Goal: Task Accomplishment & Management: Manage account settings

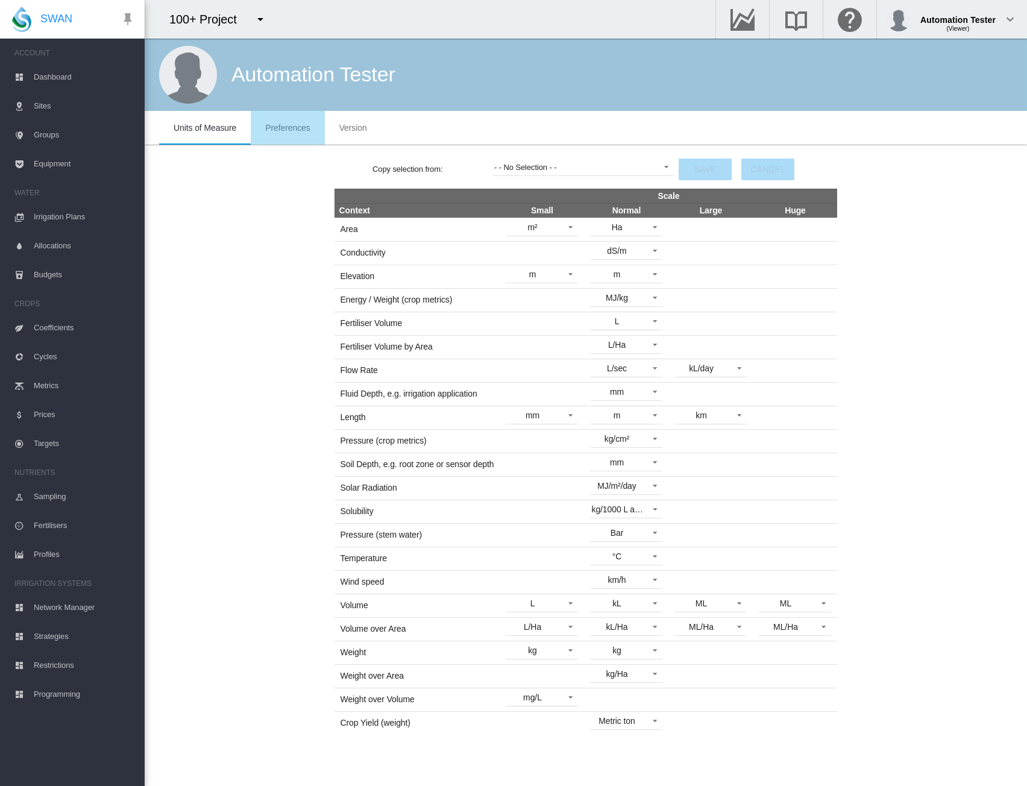
click at [270, 128] on span "Preferences" at bounding box center [287, 128] width 45 height 10
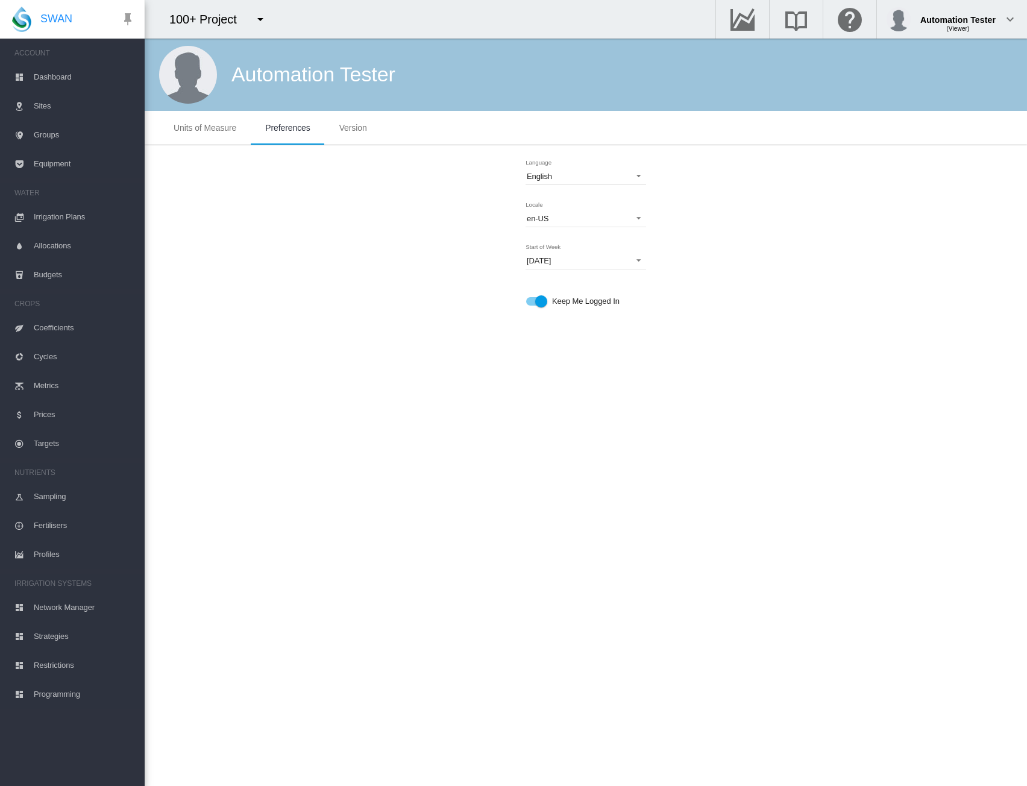
click at [539, 301] on div "Keep Me Logged In" at bounding box center [541, 301] width 12 height 12
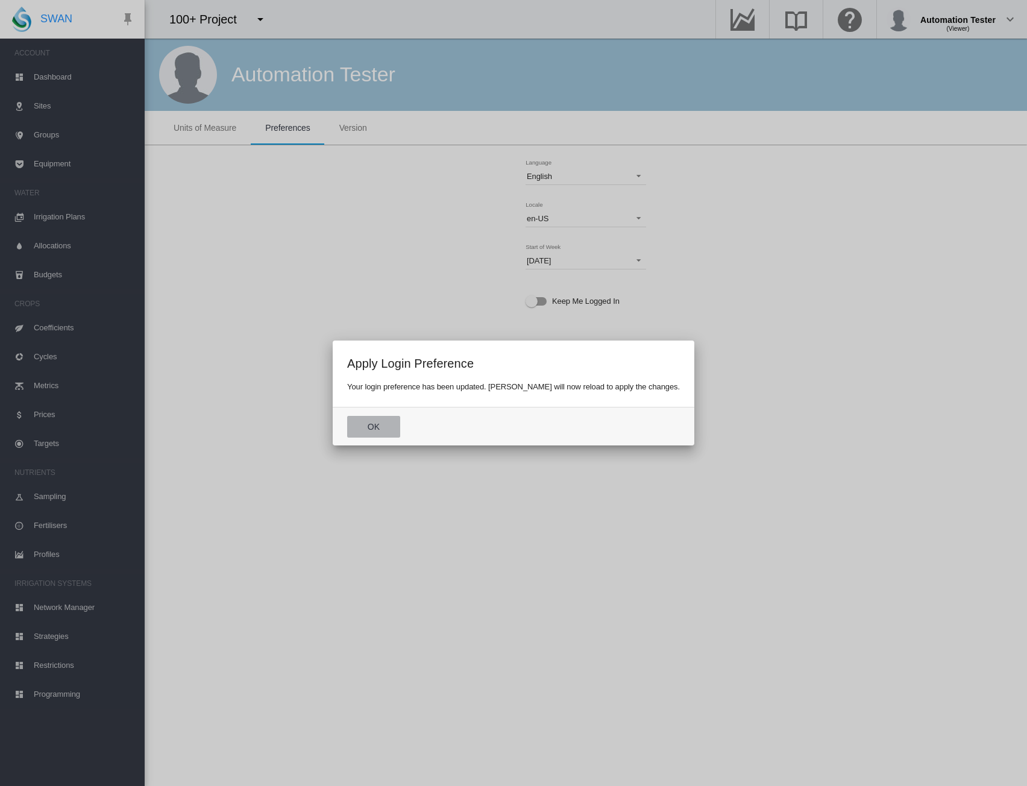
click at [400, 419] on button "Ok" at bounding box center [373, 427] width 53 height 22
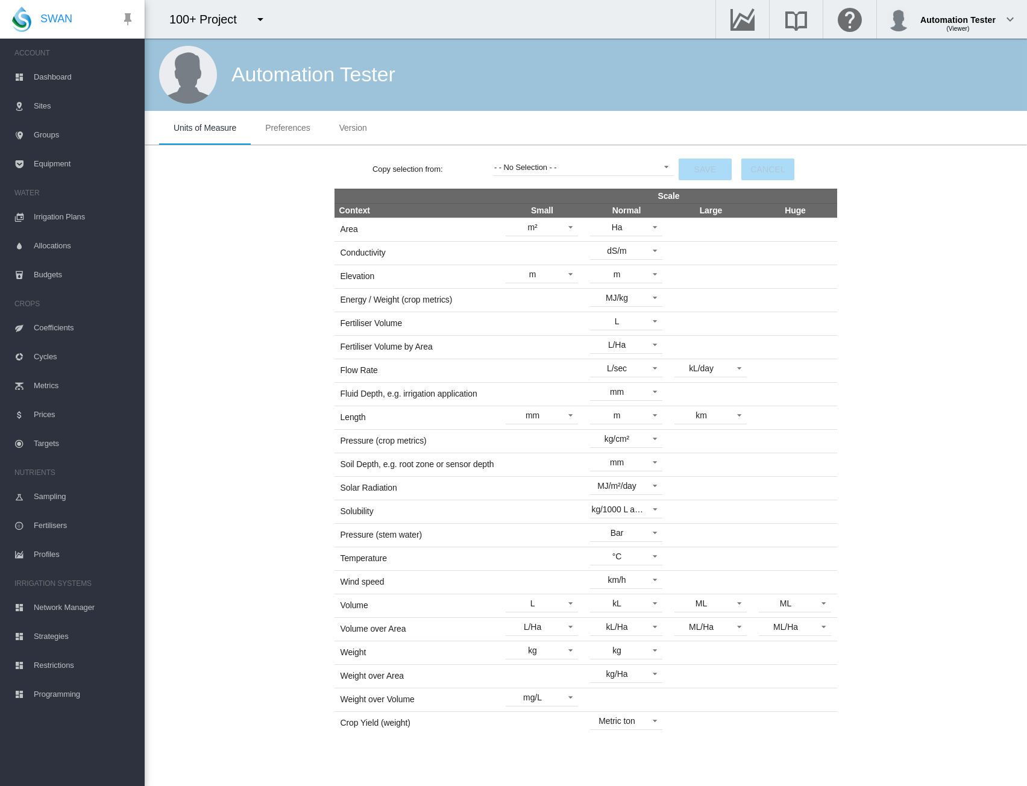
drag, startPoint x: 299, startPoint y: 123, endPoint x: 346, endPoint y: 117, distance: 47.3
click at [299, 123] on span "Preferences" at bounding box center [287, 128] width 45 height 10
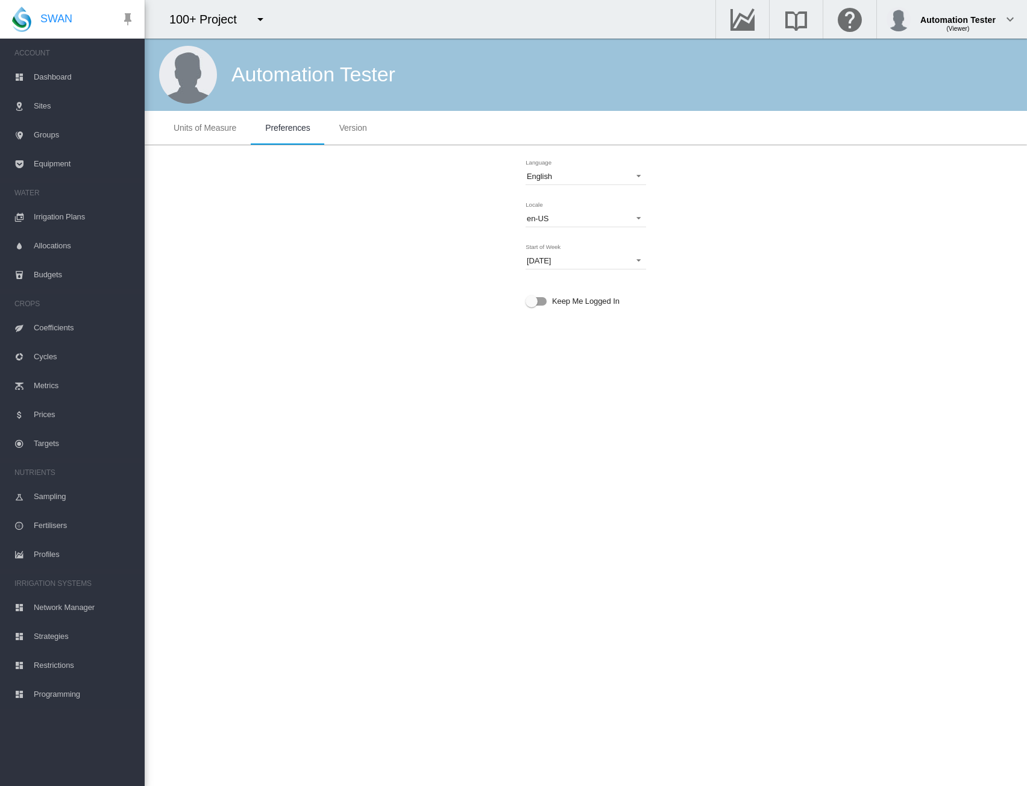
click at [20, 278] on icon at bounding box center [19, 275] width 10 height 10
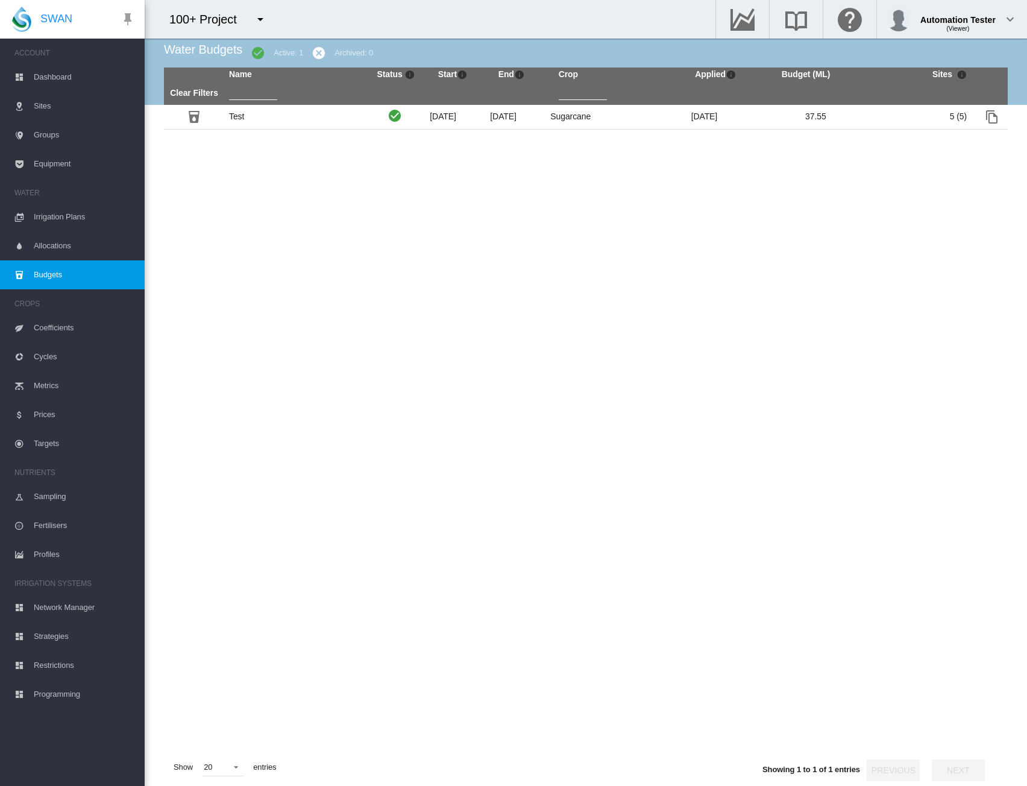
click at [261, 18] on md-icon "icon-menu-down" at bounding box center [260, 19] width 14 height 14
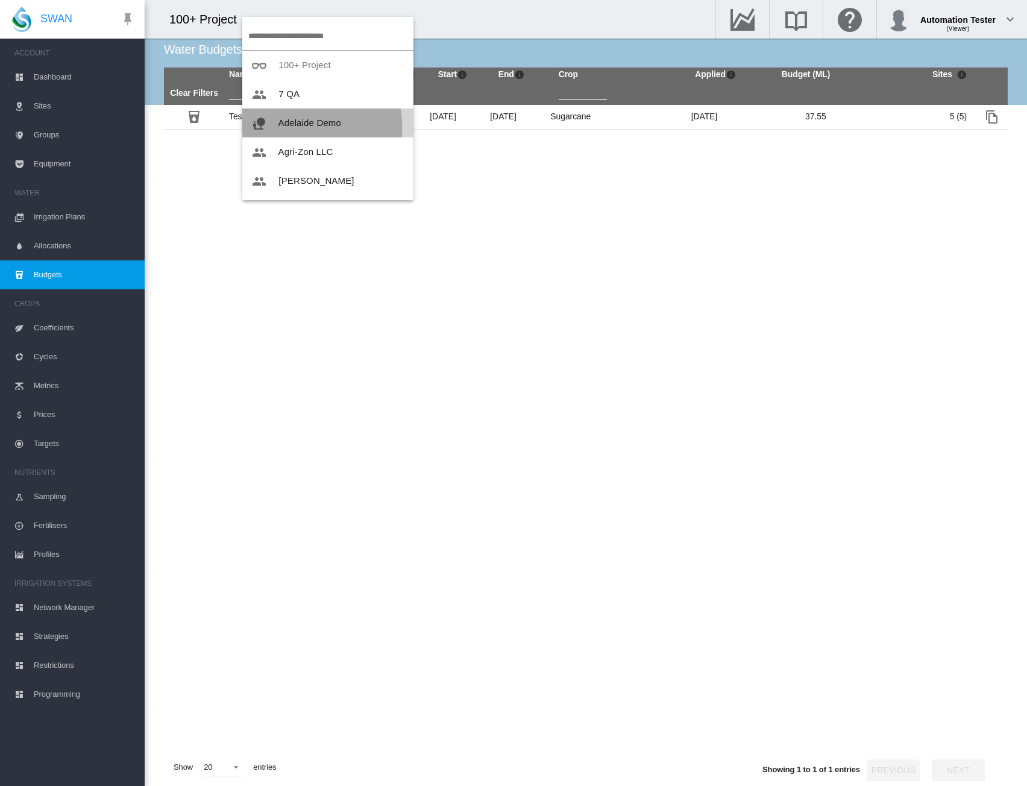
click at [288, 127] on span "Adelaide Demo" at bounding box center [309, 122] width 63 height 10
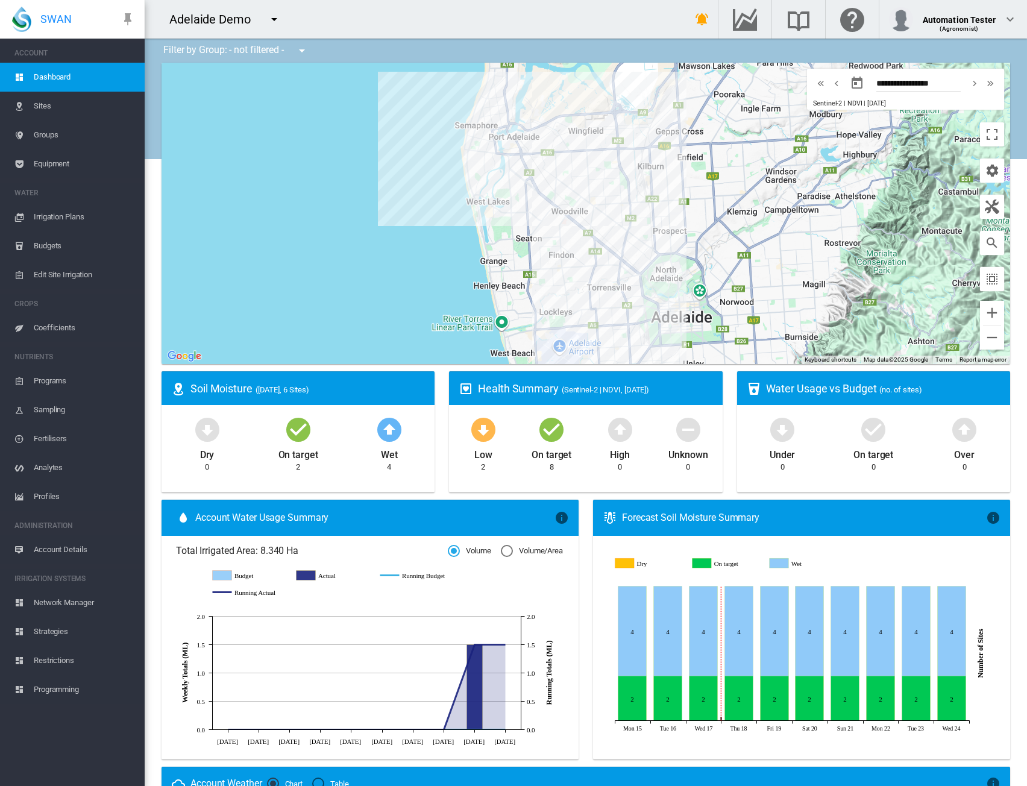
click at [54, 243] on span "Budgets" at bounding box center [84, 245] width 101 height 29
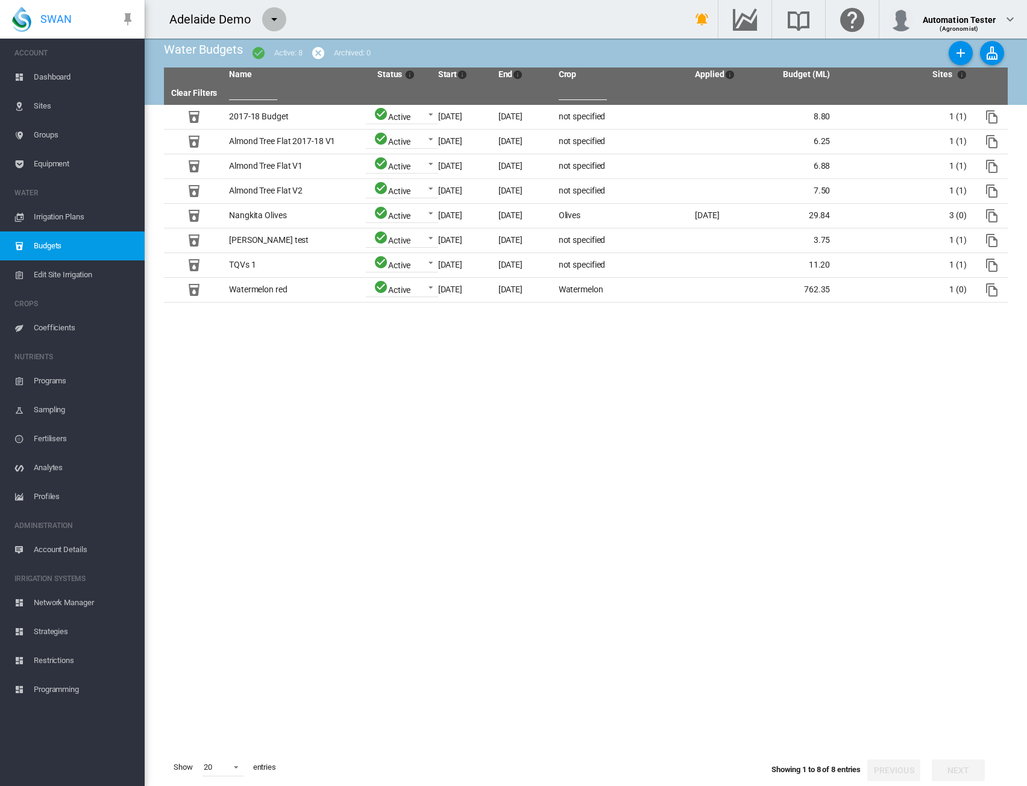
click at [271, 15] on md-icon "icon-menu-down" at bounding box center [274, 19] width 14 height 14
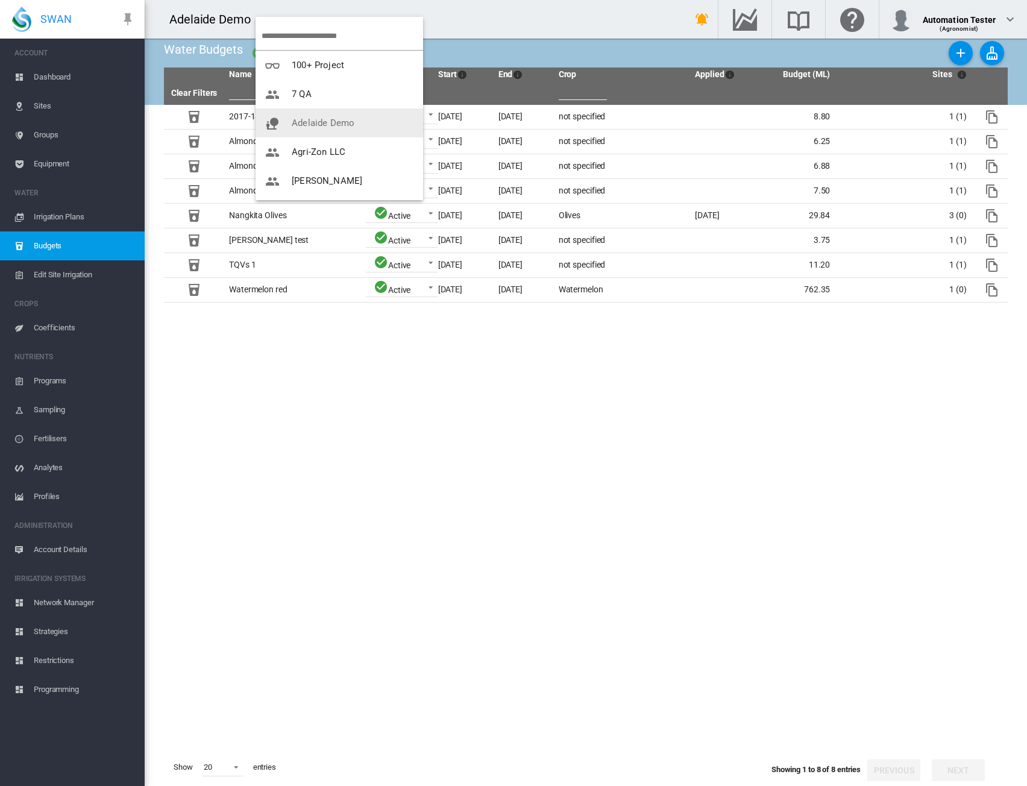
scroll to position [87, 0]
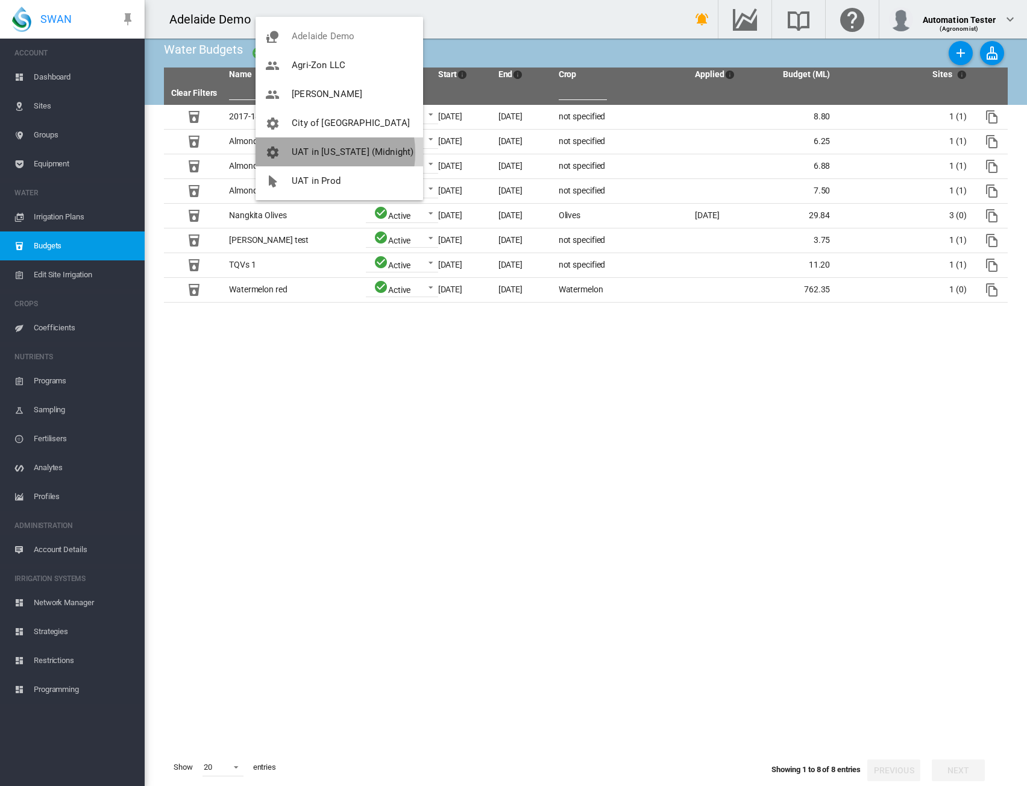
click at [317, 152] on span "UAT in [US_STATE] (Midnight)" at bounding box center [353, 151] width 122 height 11
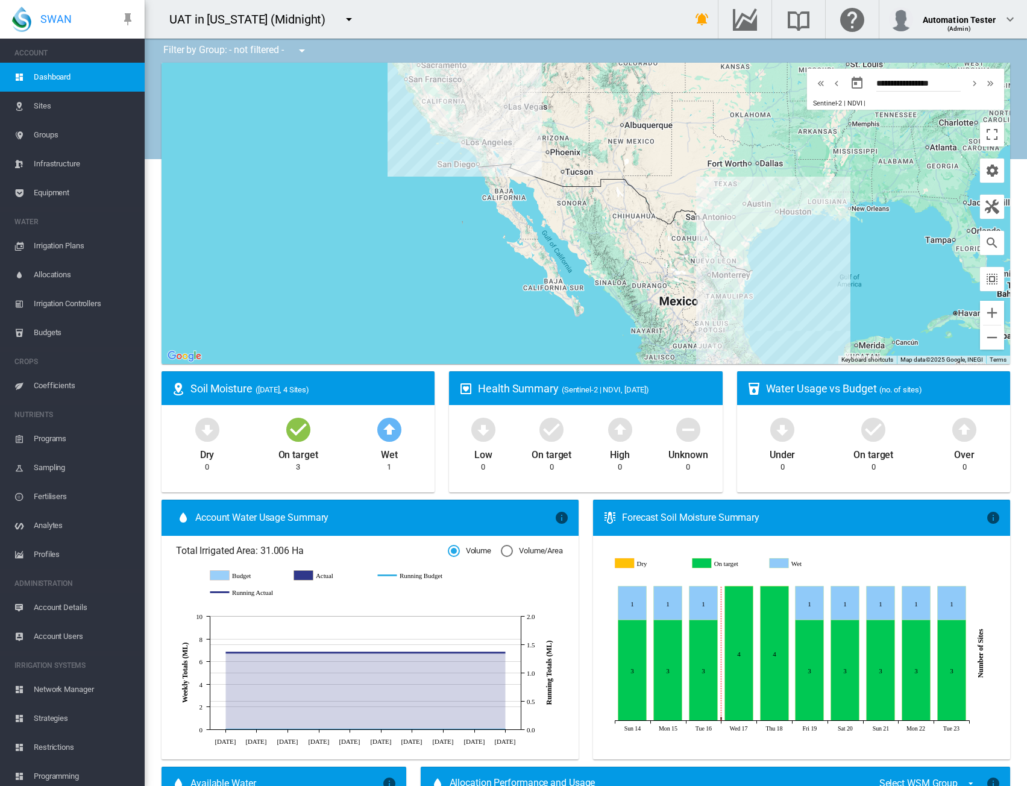
click at [57, 716] on span "Strategies" at bounding box center [84, 718] width 101 height 29
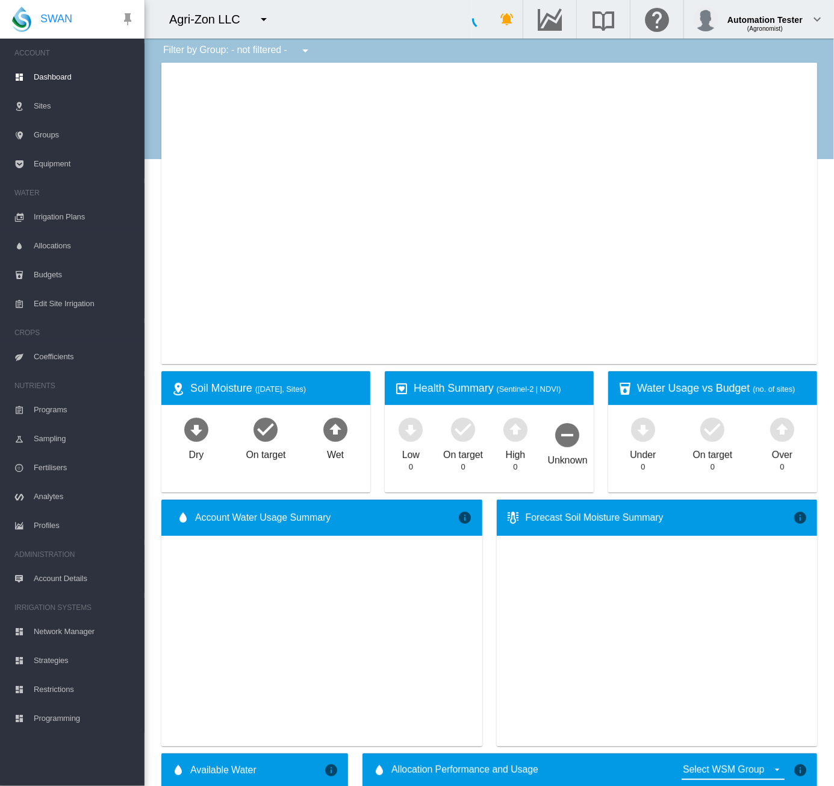
type input "**********"
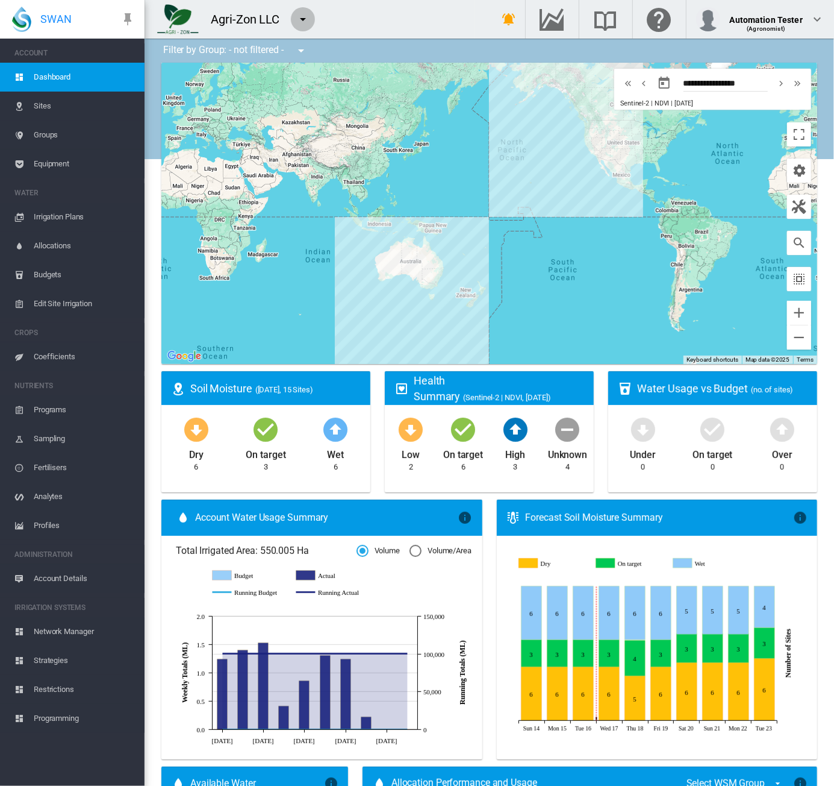
click at [301, 21] on md-icon "icon-menu-down" at bounding box center [303, 19] width 14 height 14
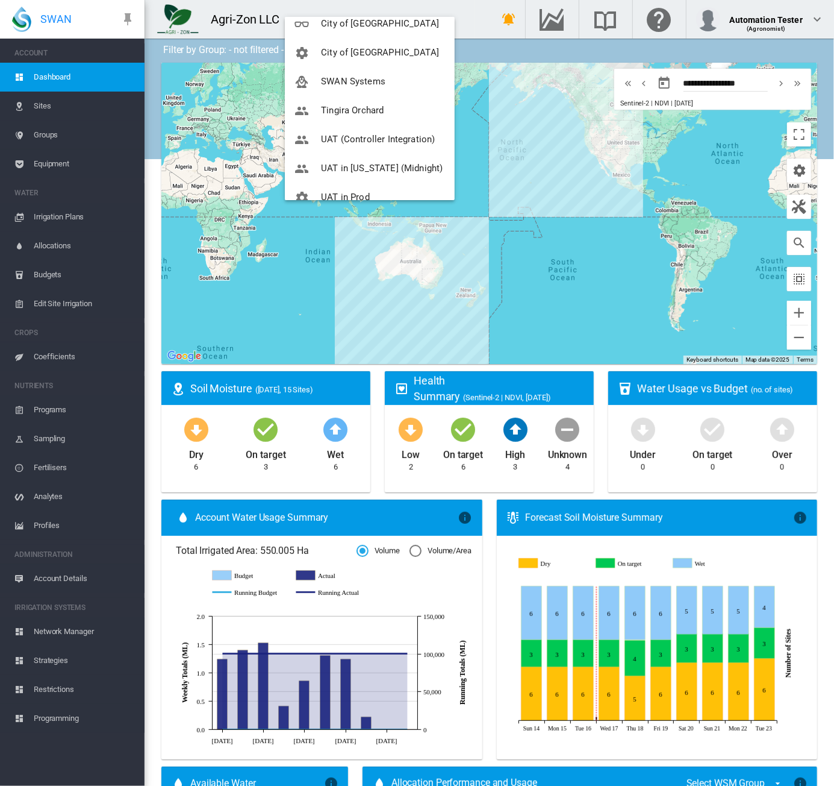
scroll to position [173, 0]
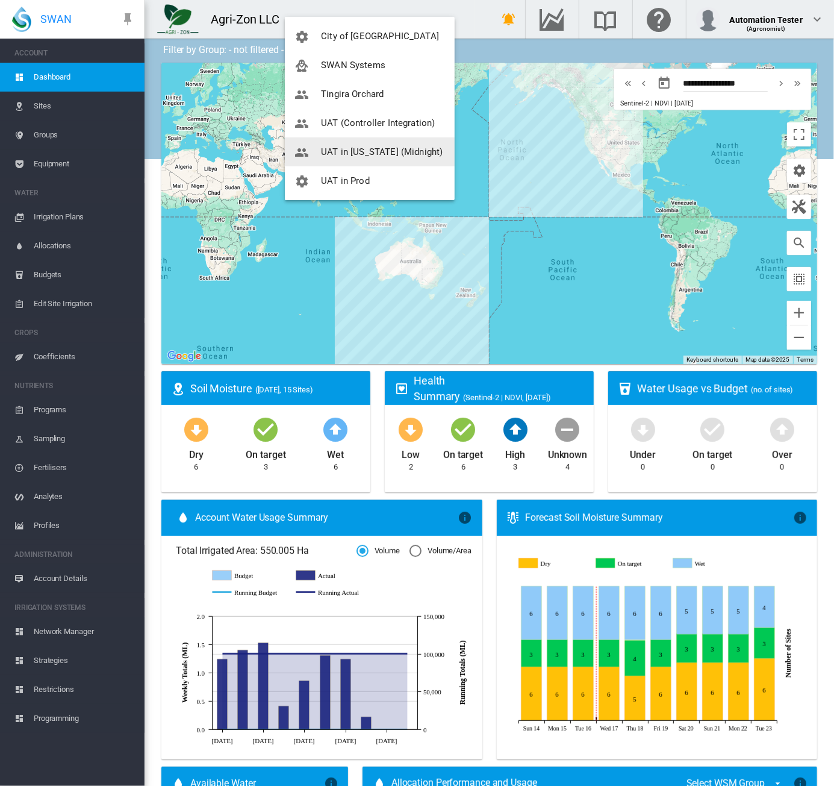
click at [346, 152] on span "UAT in [US_STATE] (Midnight)" at bounding box center [382, 151] width 122 height 11
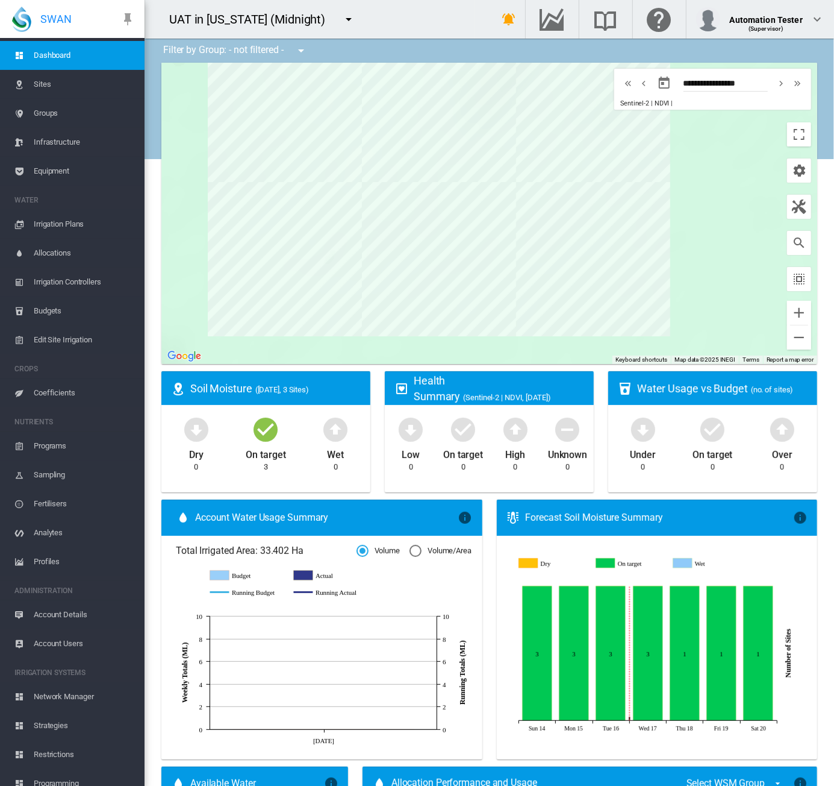
scroll to position [34, 0]
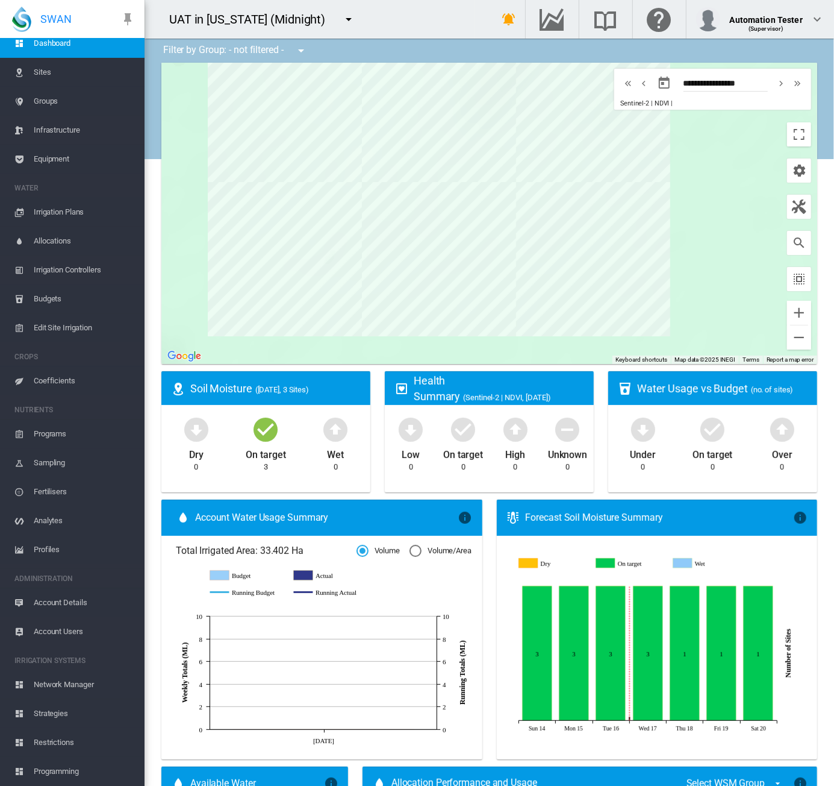
click at [56, 714] on span "Strategies" at bounding box center [84, 713] width 101 height 29
